Goal: Information Seeking & Learning: Find specific fact

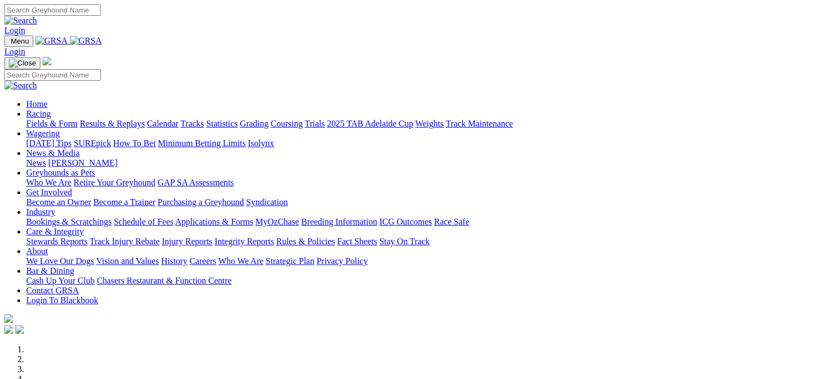
click at [95, 168] on link "Greyhounds as Pets" at bounding box center [60, 172] width 69 height 9
click at [80, 148] on link "News & Media" at bounding box center [52, 152] width 53 height 9
click at [95, 168] on link "Greyhounds as Pets" at bounding box center [60, 172] width 69 height 9
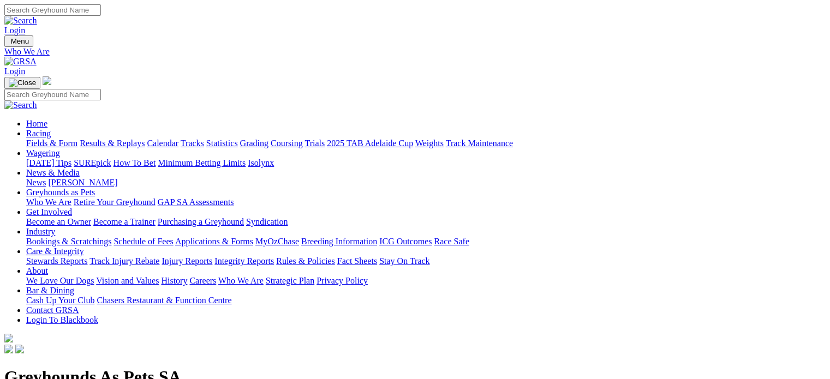
click at [101, 12] on input "Search" at bounding box center [52, 9] width 97 height 11
type input "captain rosie"
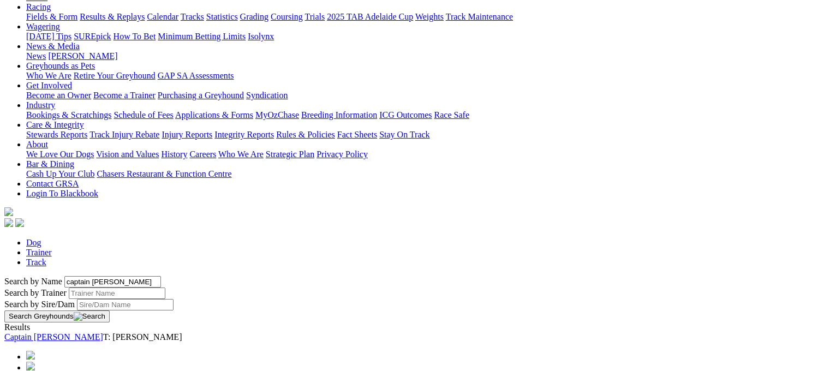
scroll to position [164, 0]
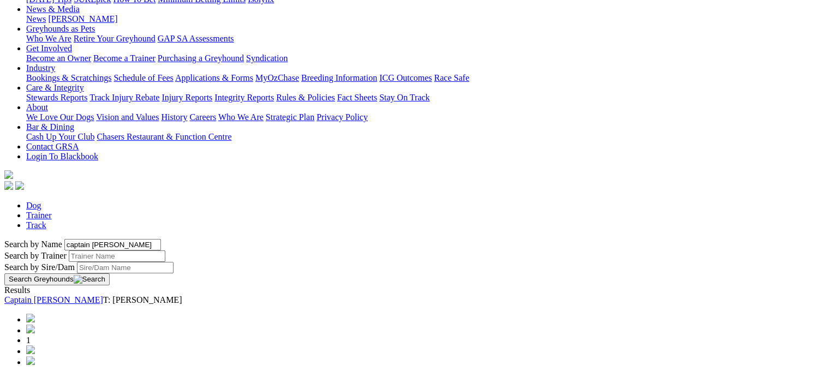
click at [103, 295] on link "Captain [PERSON_NAME]" at bounding box center [53, 299] width 99 height 9
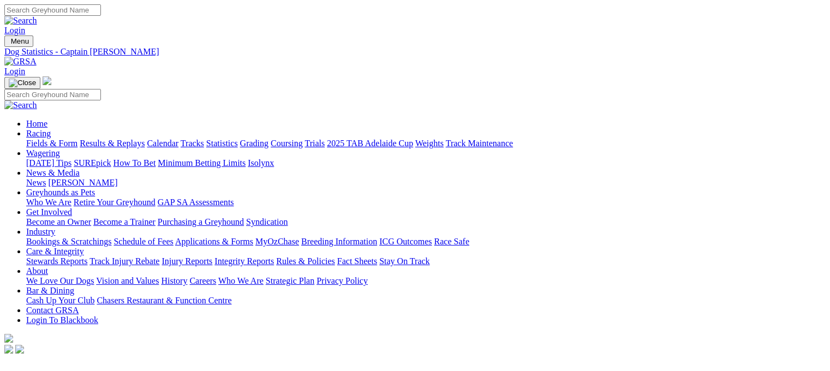
drag, startPoint x: 52, startPoint y: 123, endPoint x: 79, endPoint y: 128, distance: 27.3
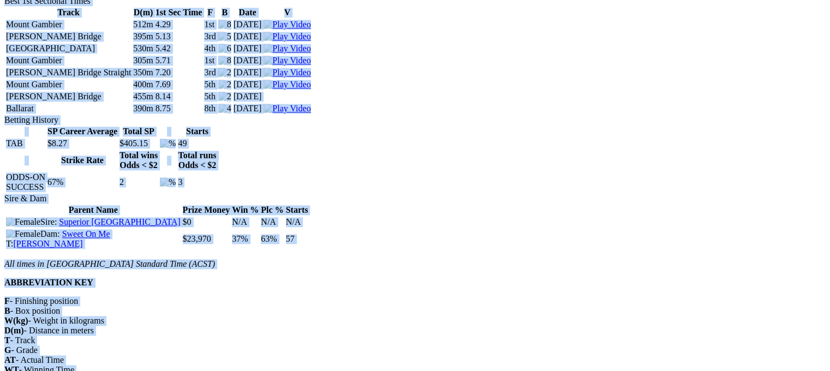
scroll to position [1608, 0]
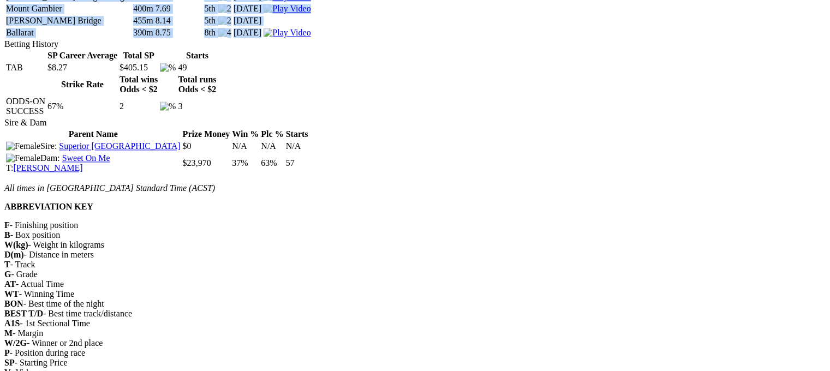
drag, startPoint x: 67, startPoint y: 105, endPoint x: 584, endPoint y: 122, distance: 517.9
click at [584, 122] on body "Login Menu Dog Statistics - Captain [PERSON_NAME] Login Home Racing Fields & Fo…" at bounding box center [414, 99] width 821 height 3405
copy div "Captain [PERSON_NAME]: [DATE] Sex: Bitch Colour: Black PROFILE Trainer: [PERSON…"
